Goal: Download file/media

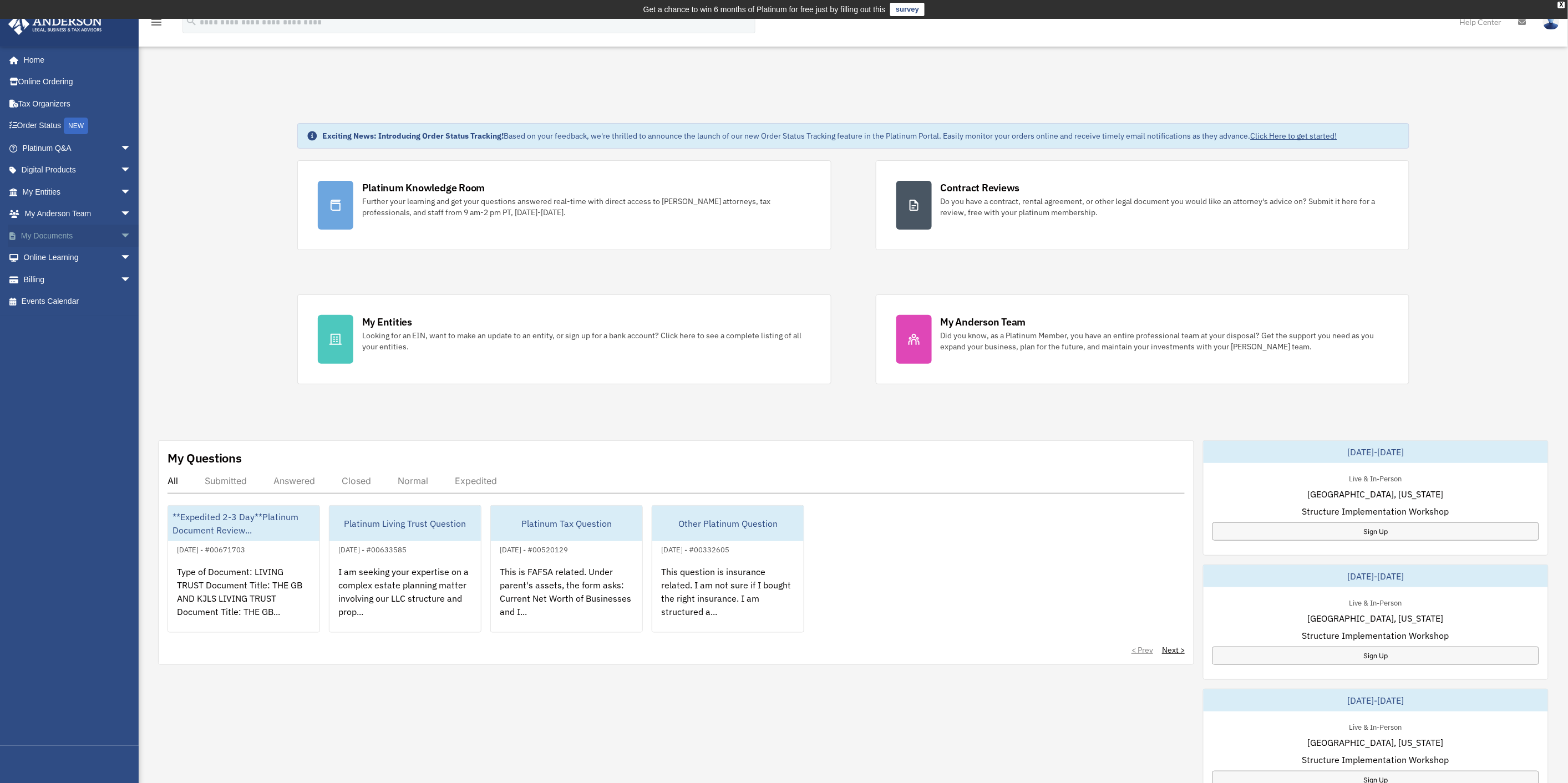
click at [61, 239] on link "My Documents arrow_drop_down" at bounding box center [77, 235] width 140 height 22
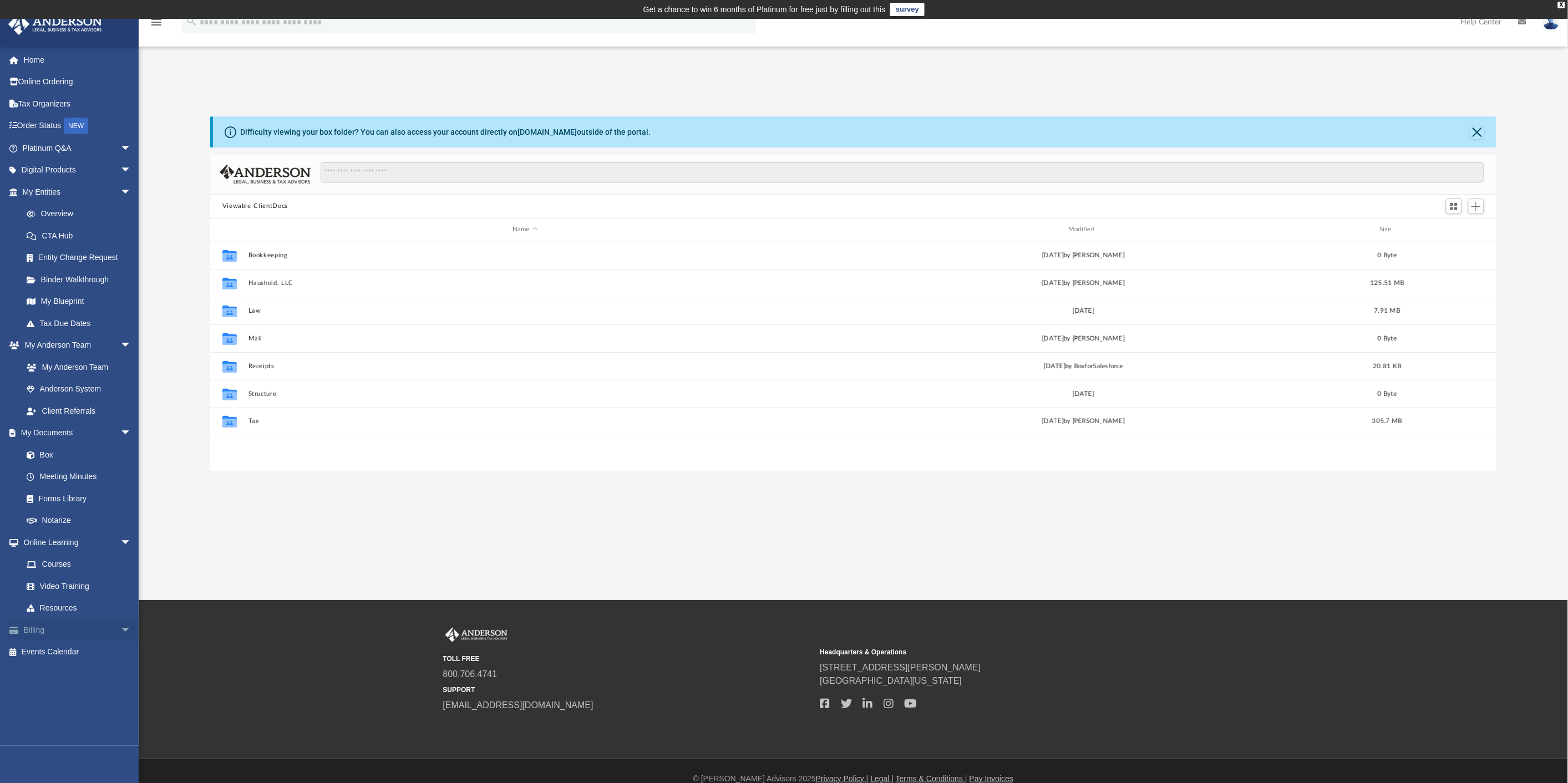
scroll to position [242, 1277]
click at [52, 451] on link "Box" at bounding box center [82, 454] width 133 height 22
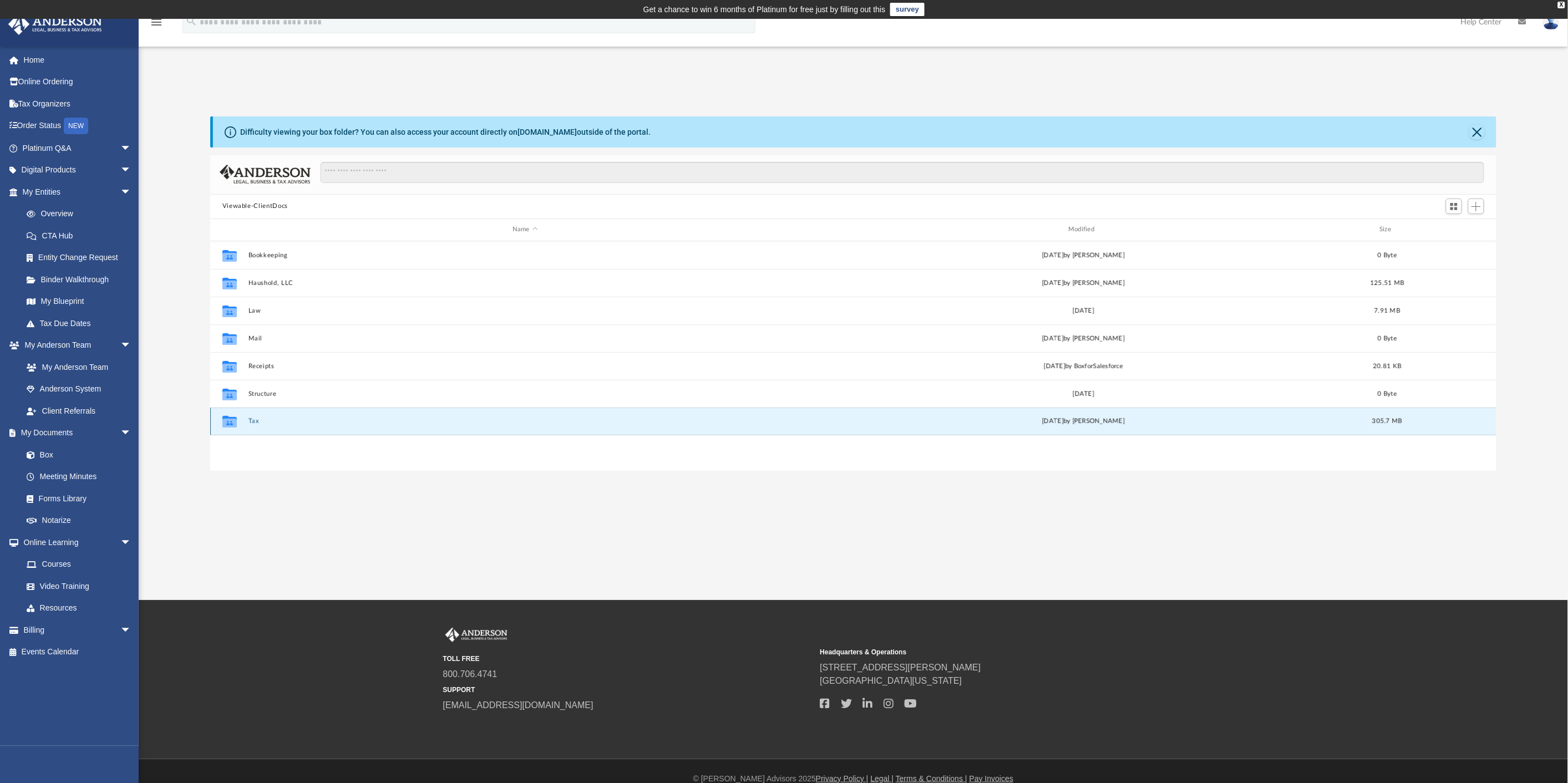
click at [257, 422] on button "Tax" at bounding box center [525, 421] width 554 height 7
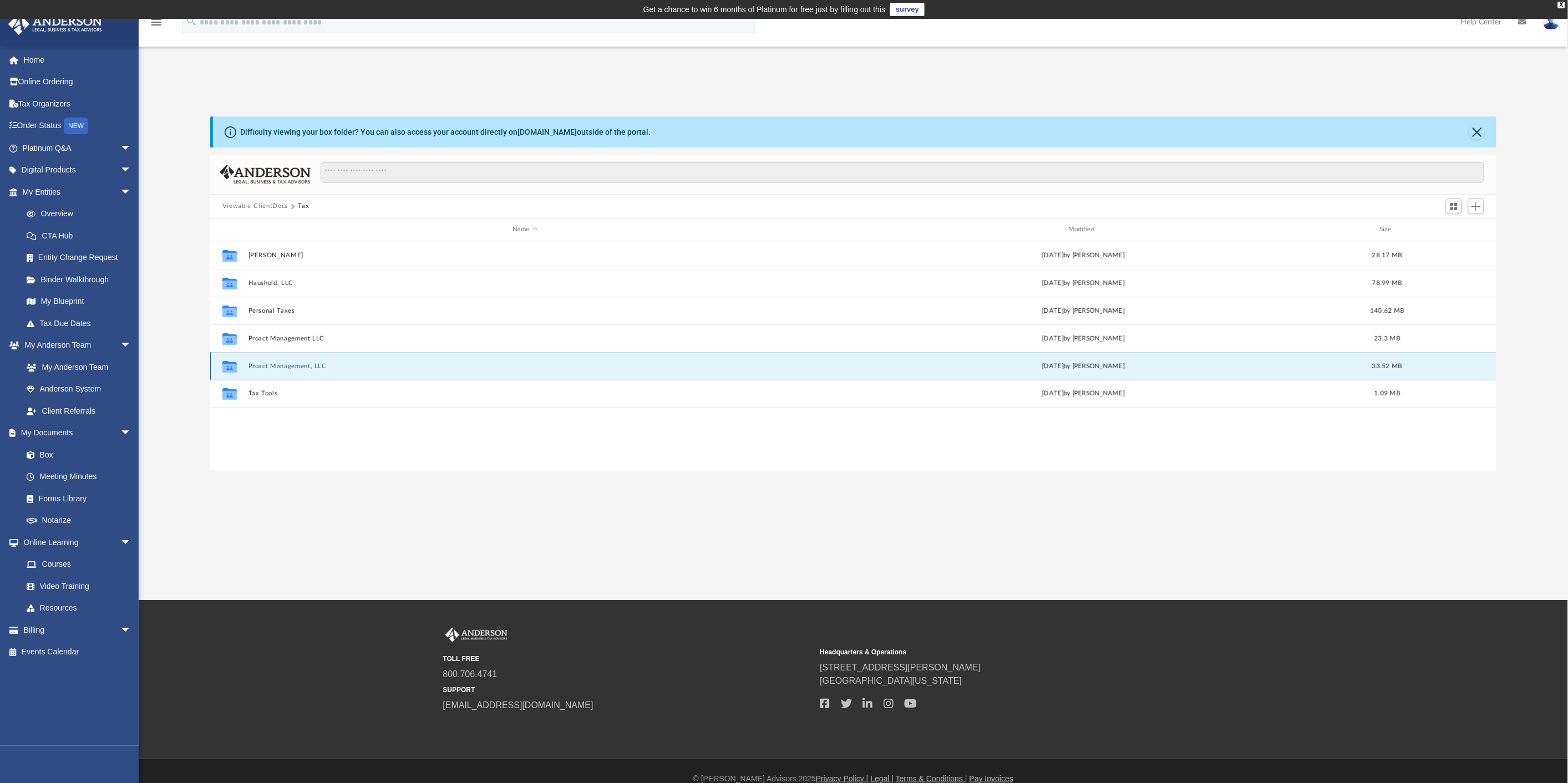
click at [264, 366] on button "Proact Management, LLC" at bounding box center [525, 366] width 554 height 7
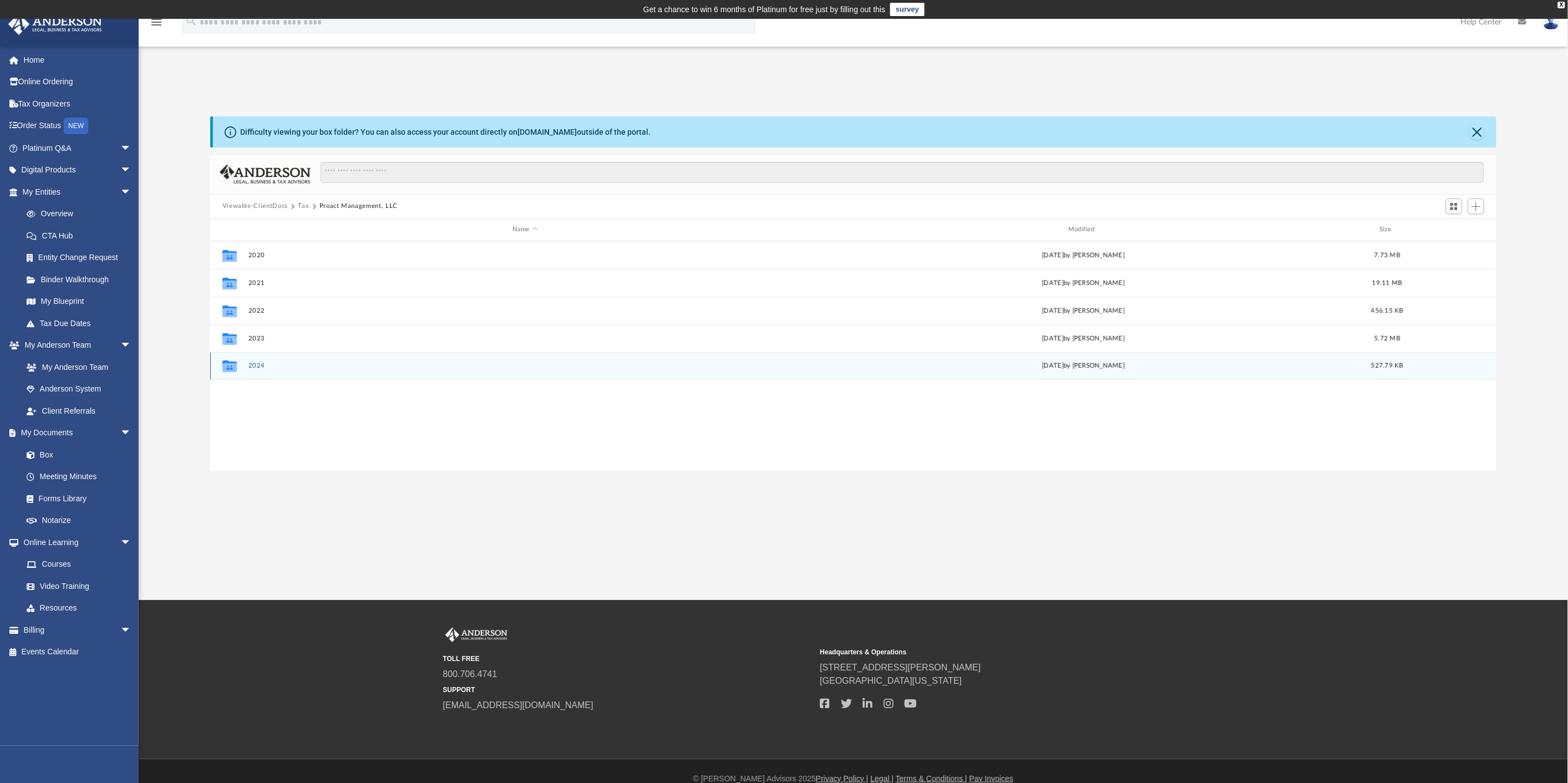
click at [258, 365] on button "2024" at bounding box center [525, 365] width 554 height 7
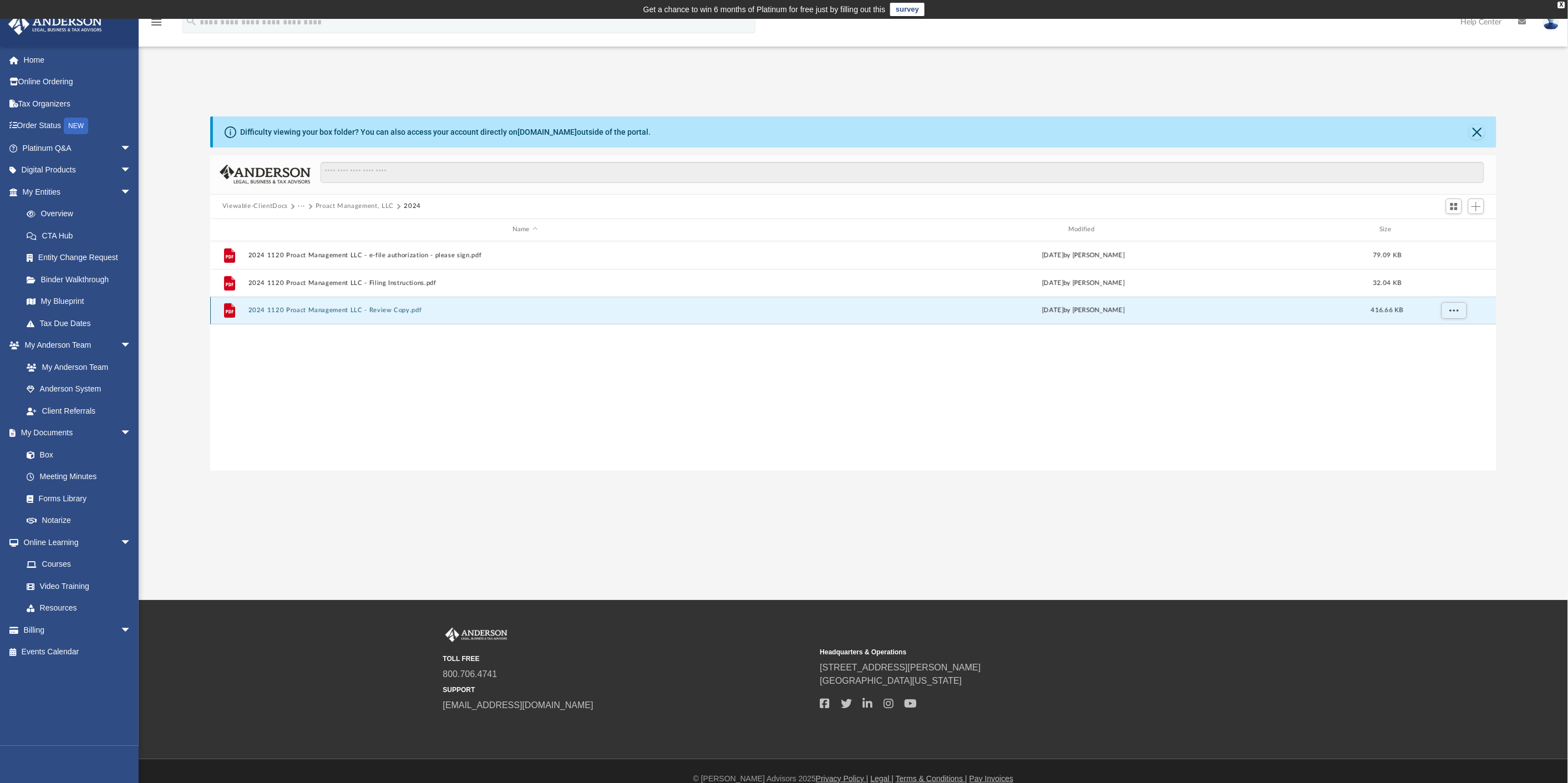
click at [389, 309] on button "2024 1120 Proact Management LLC - Review Copy.pdf" at bounding box center [525, 310] width 554 height 7
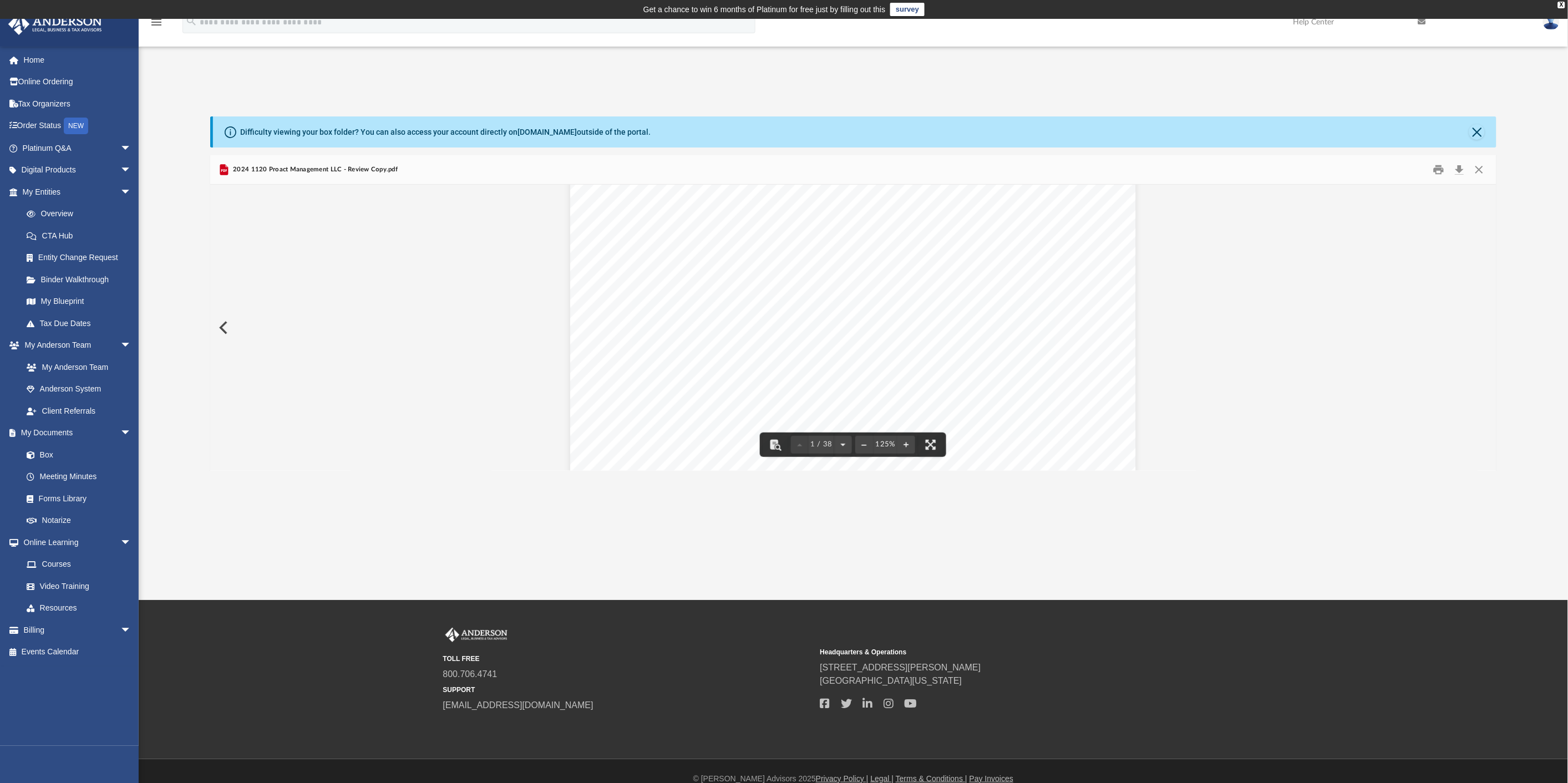
scroll to position [431, 0]
click at [1458, 168] on button "Download" at bounding box center [1459, 169] width 20 height 17
